Goal: Transaction & Acquisition: Purchase product/service

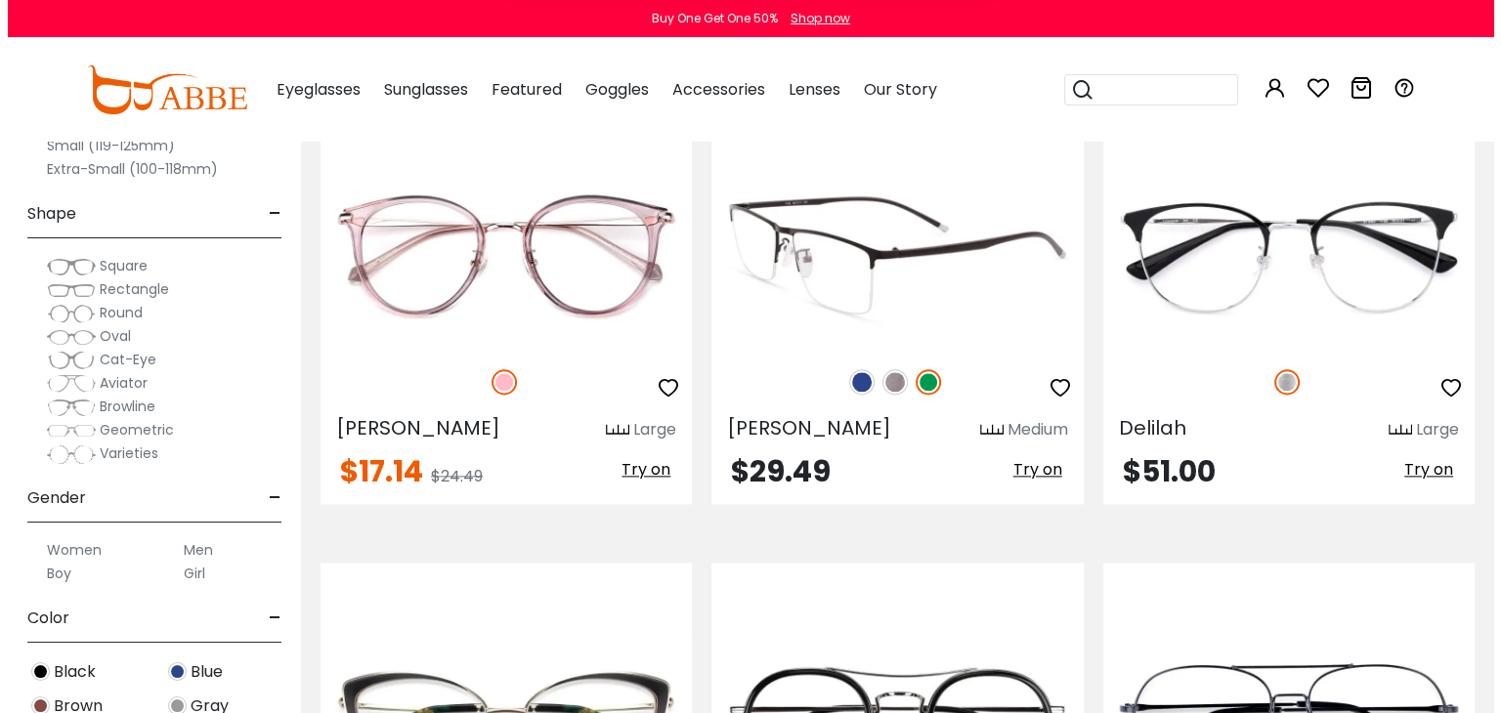
scroll to position [2540, 0]
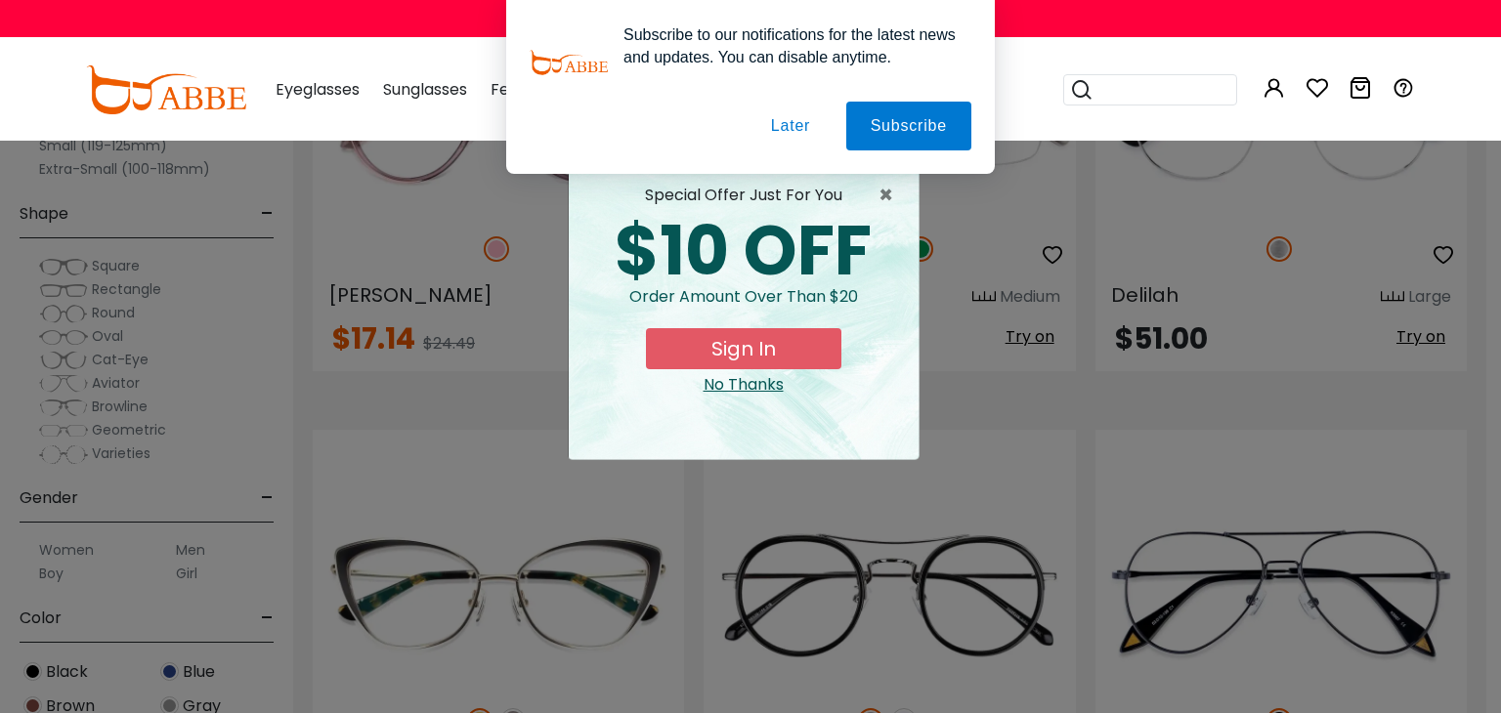
click at [778, 130] on button "Later" at bounding box center [790, 126] width 88 height 49
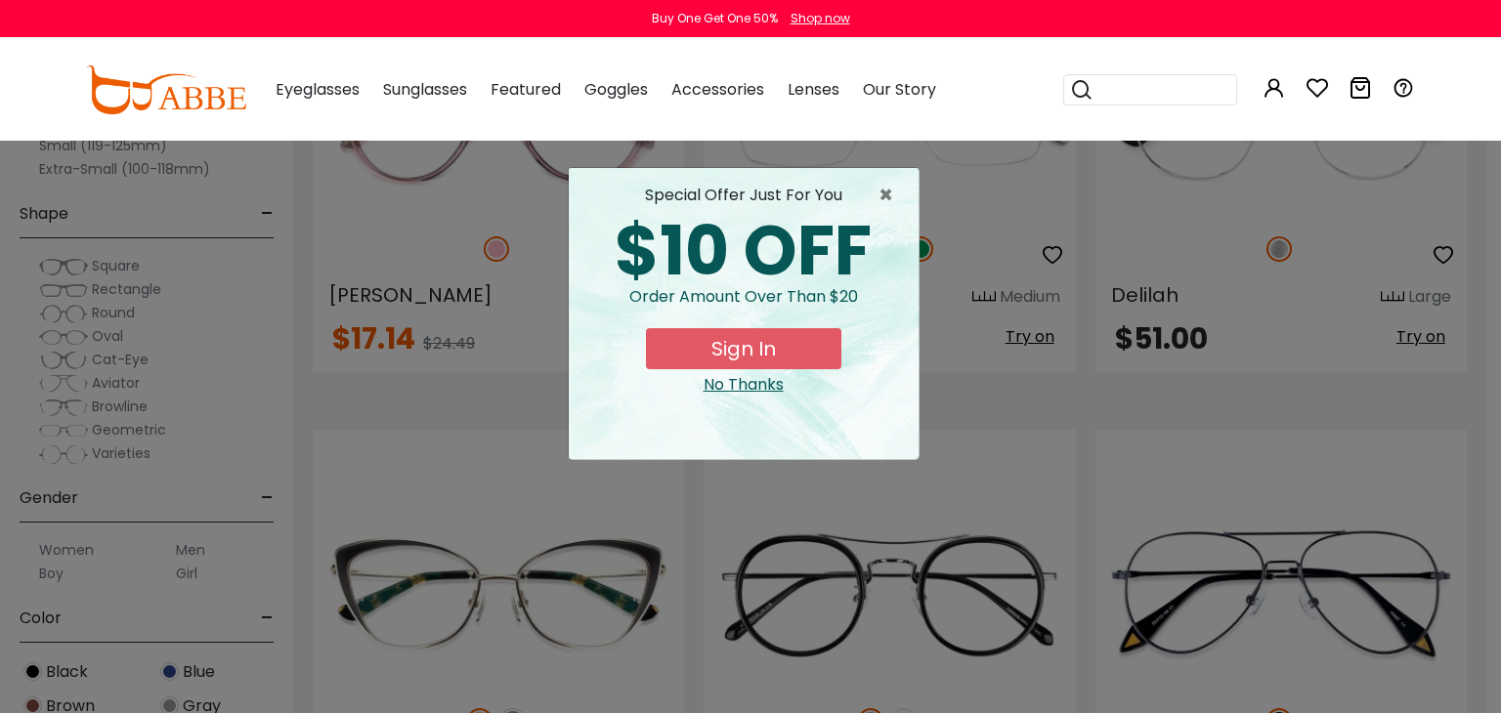
click at [756, 359] on button "Sign In" at bounding box center [743, 348] width 195 height 41
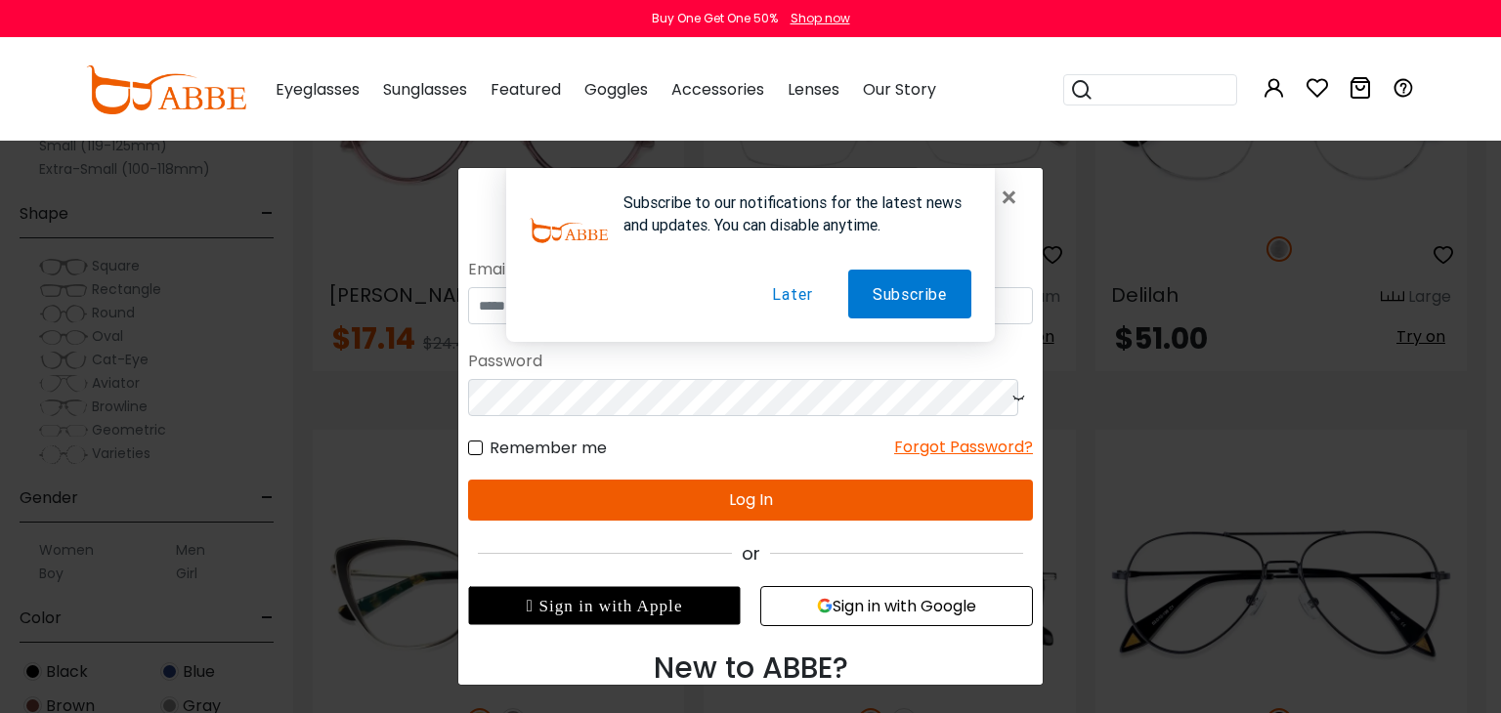
click at [790, 294] on button "Later" at bounding box center [791, 294] width 89 height 49
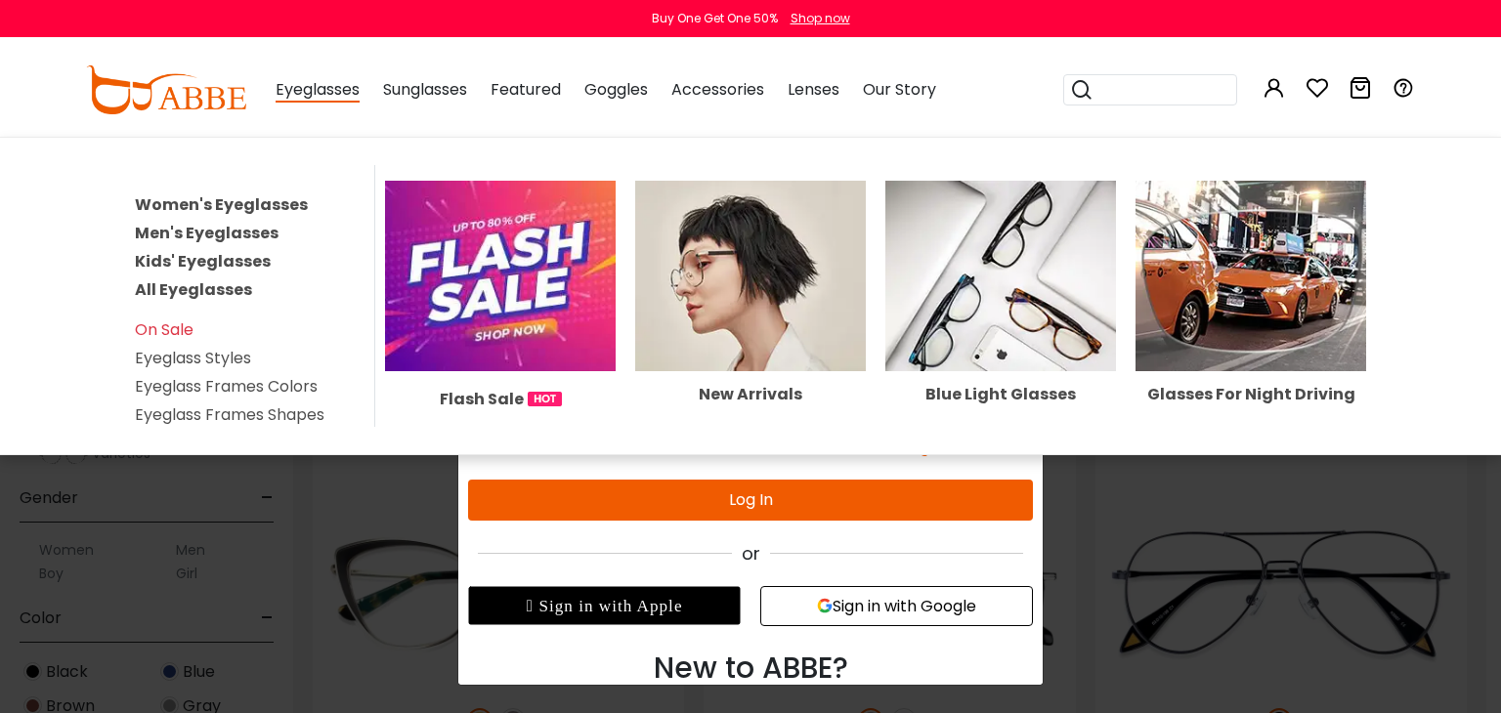
click at [253, 225] on link "Men's Eyeglasses" at bounding box center [207, 233] width 144 height 22
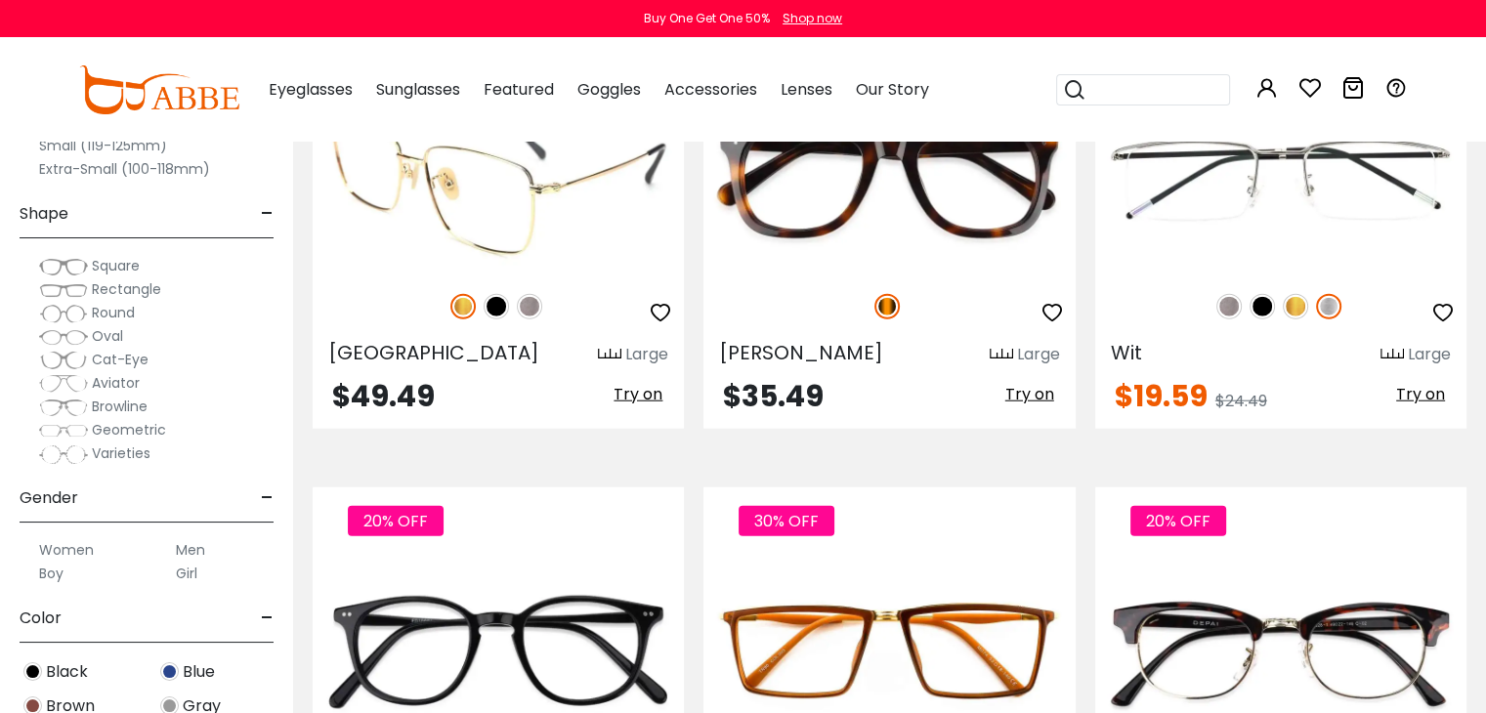
scroll to position [4983, 0]
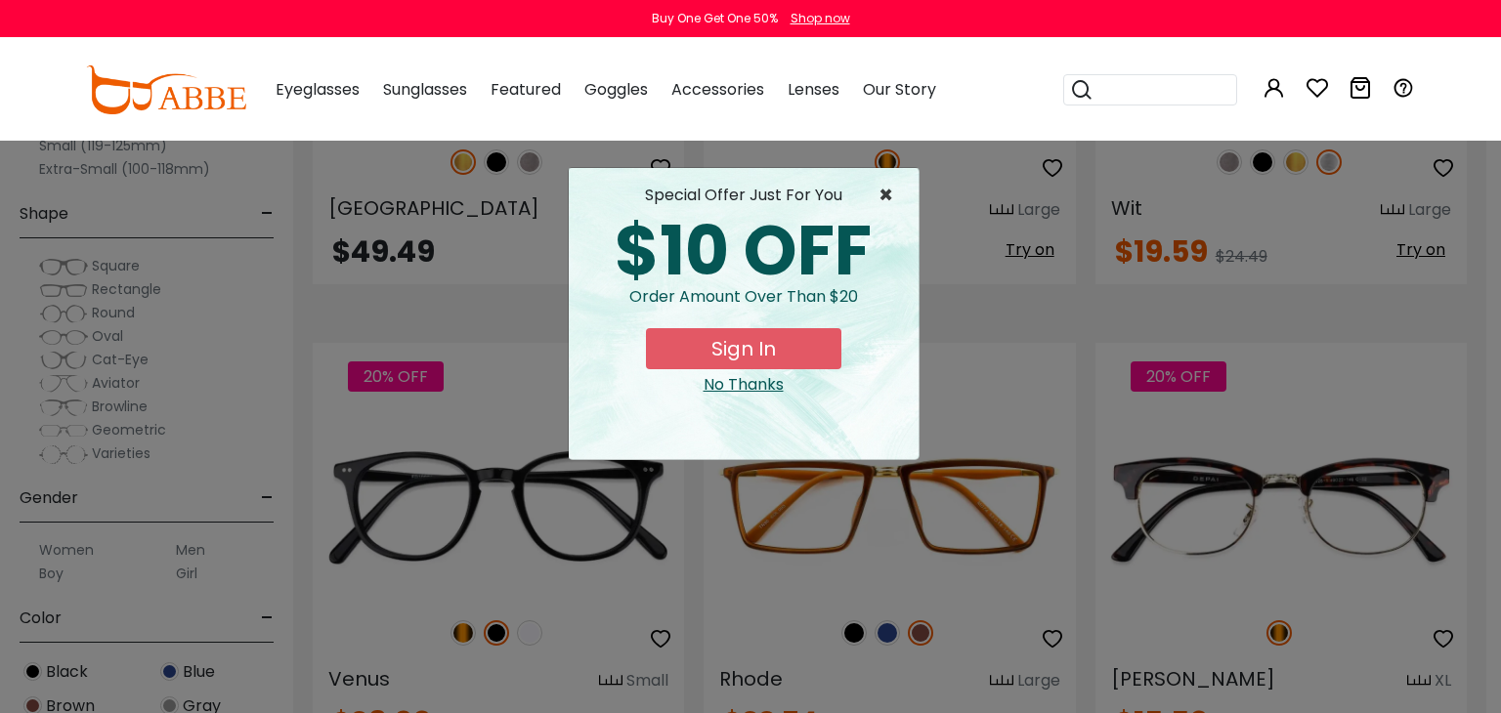
click at [901, 185] on span "×" at bounding box center [890, 195] width 24 height 23
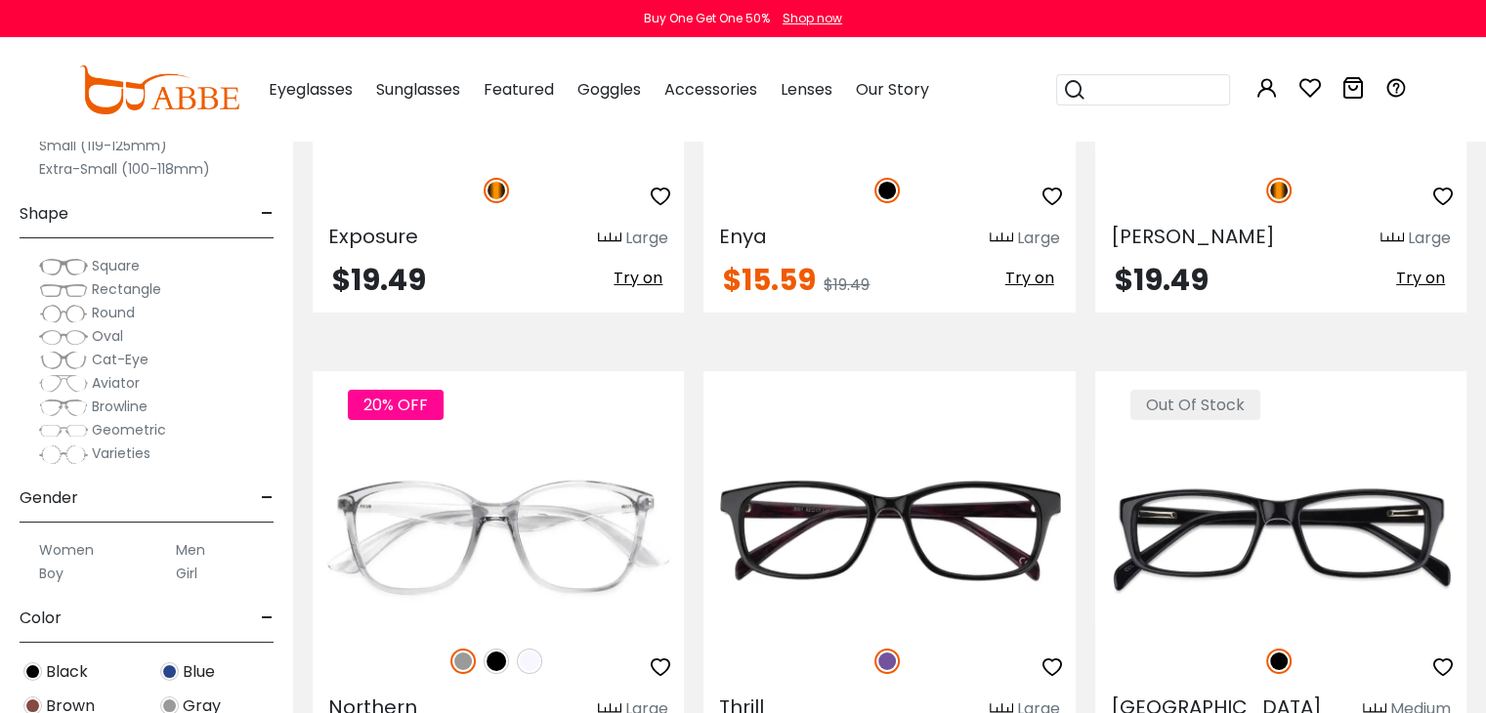
scroll to position [7230, 0]
